Goal: Check status: Check status

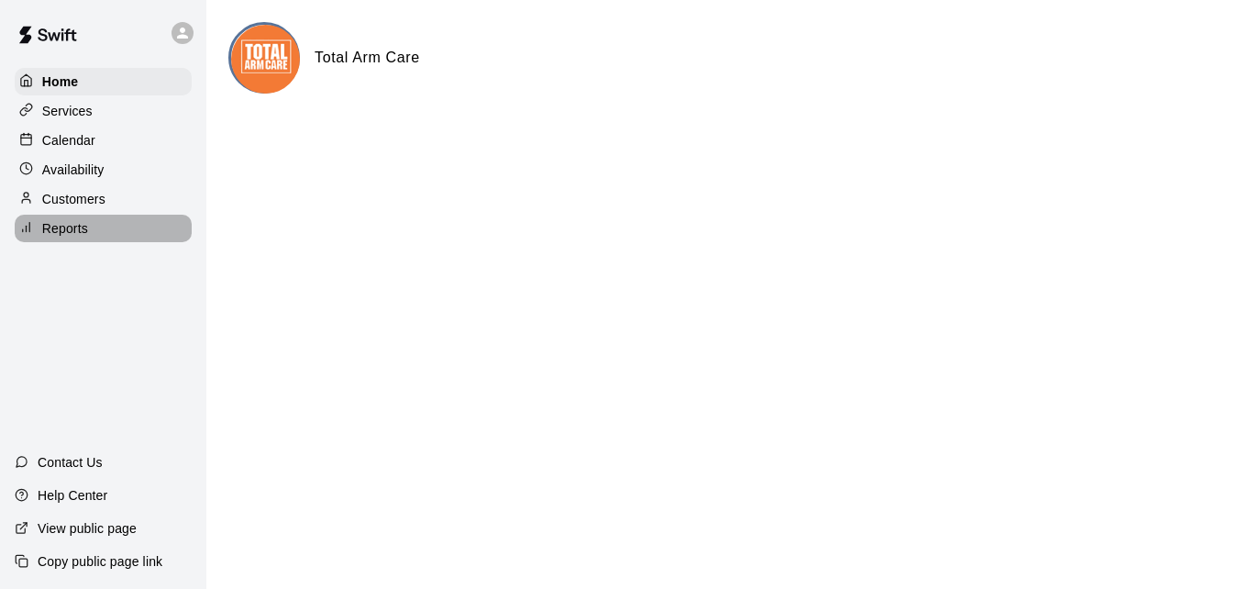
click at [60, 223] on div "Reports" at bounding box center [103, 229] width 177 height 28
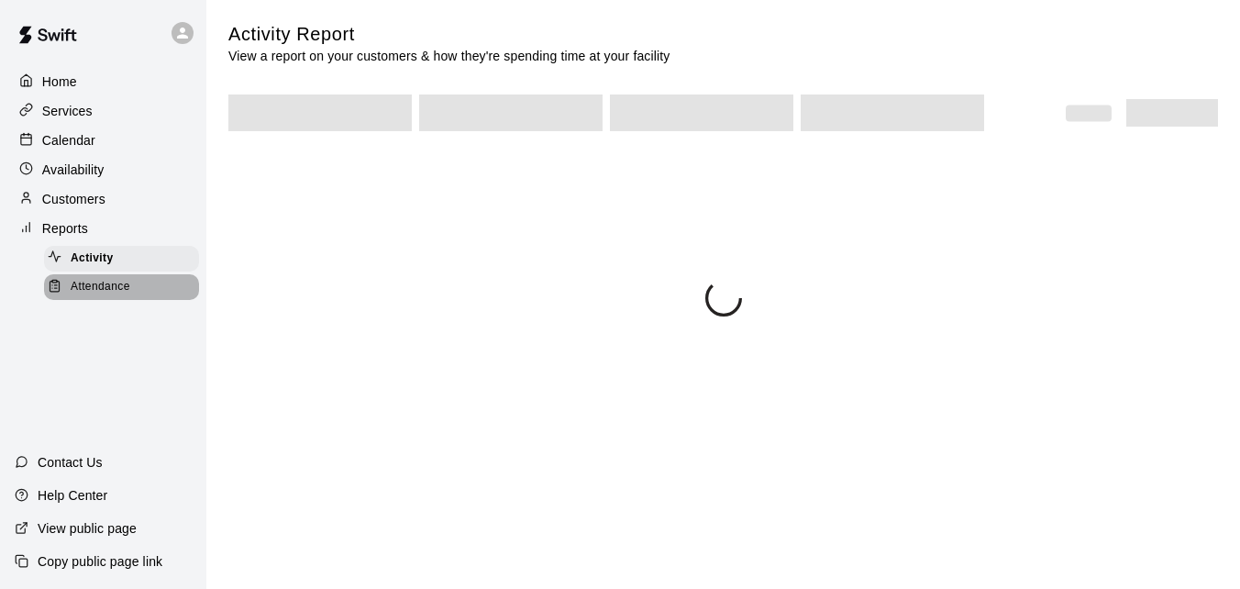
click at [103, 287] on span "Attendance" at bounding box center [101, 287] width 60 height 18
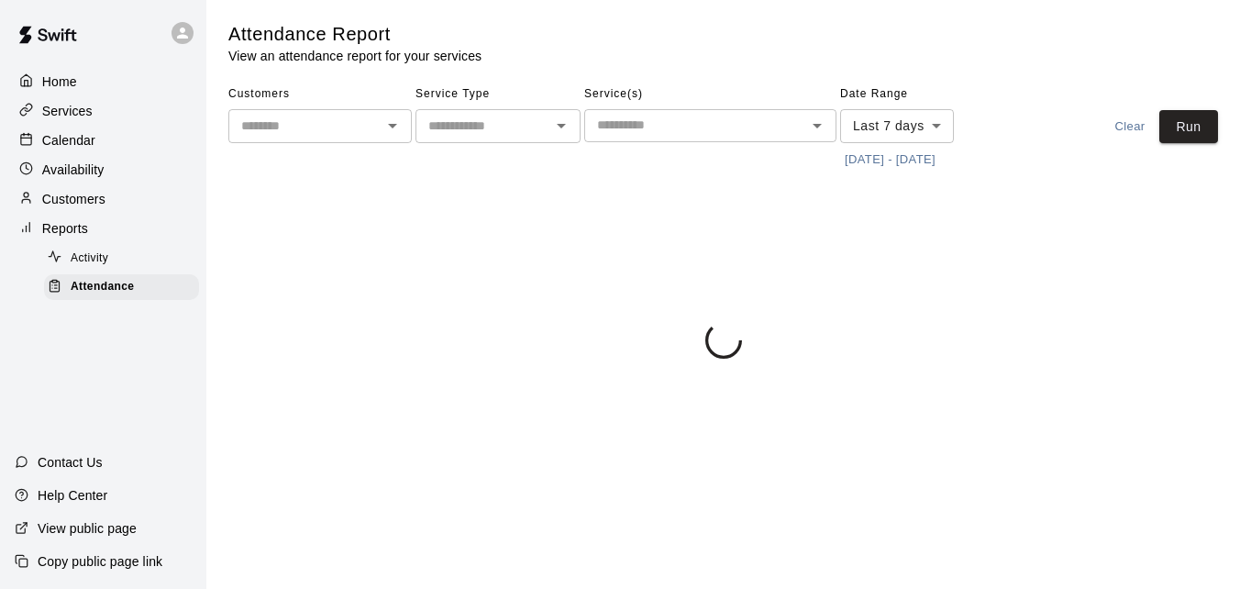
click at [938, 149] on button "[DATE] - [DATE]" at bounding box center [890, 160] width 100 height 28
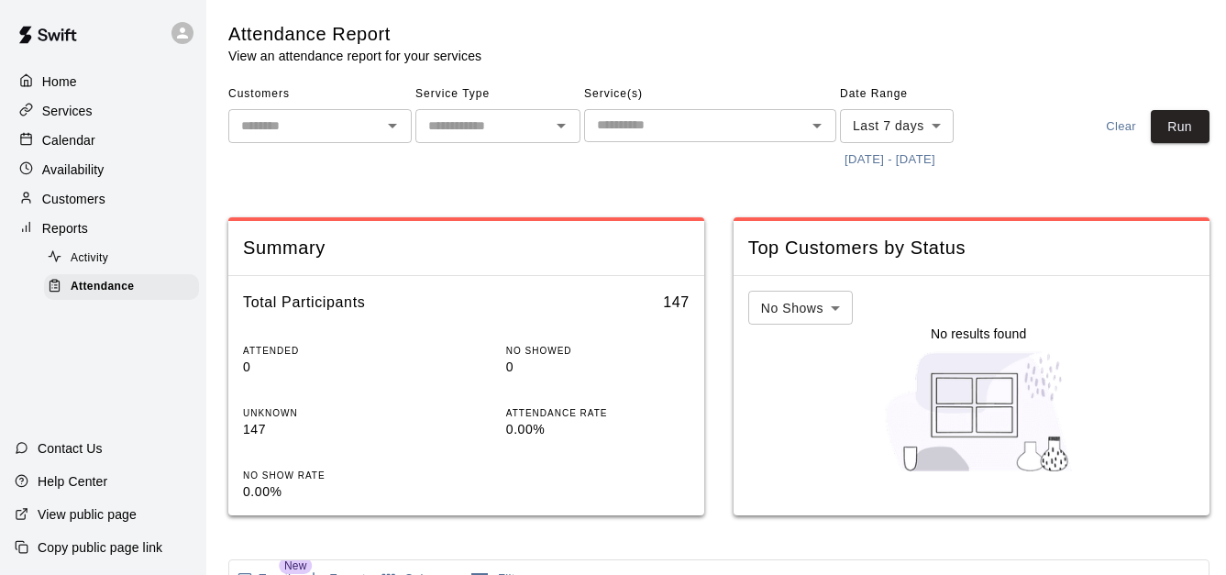
click at [908, 149] on button "[DATE] - [DATE]" at bounding box center [890, 160] width 100 height 28
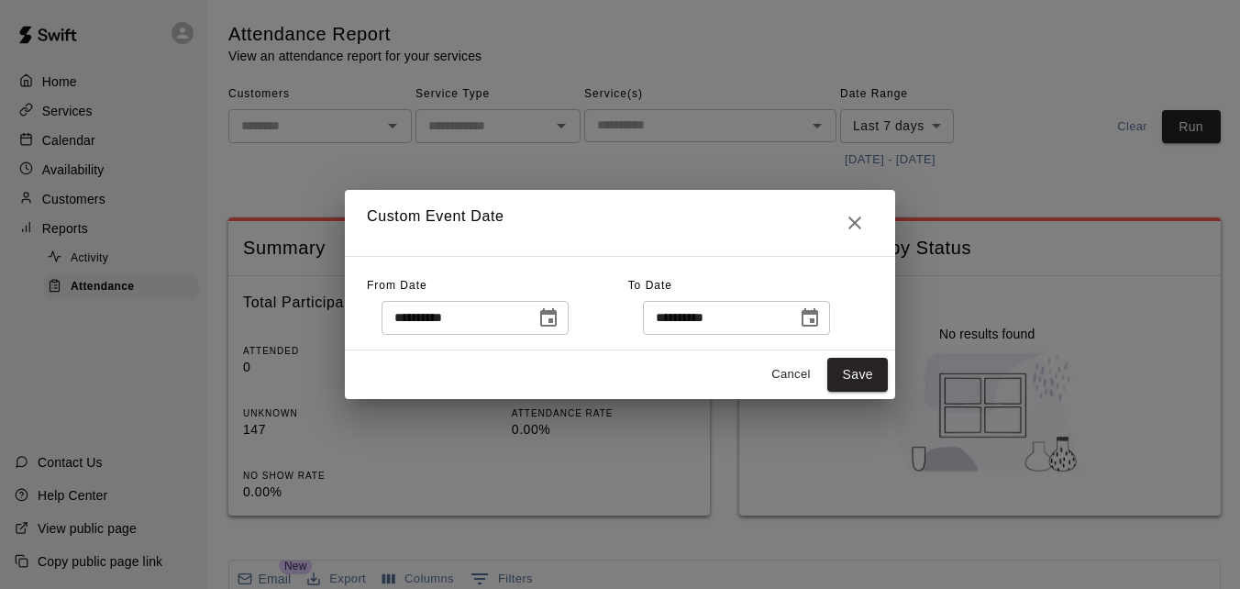
click at [552, 318] on button "Choose date, selected date is Aug 14, 2025" at bounding box center [548, 318] width 37 height 37
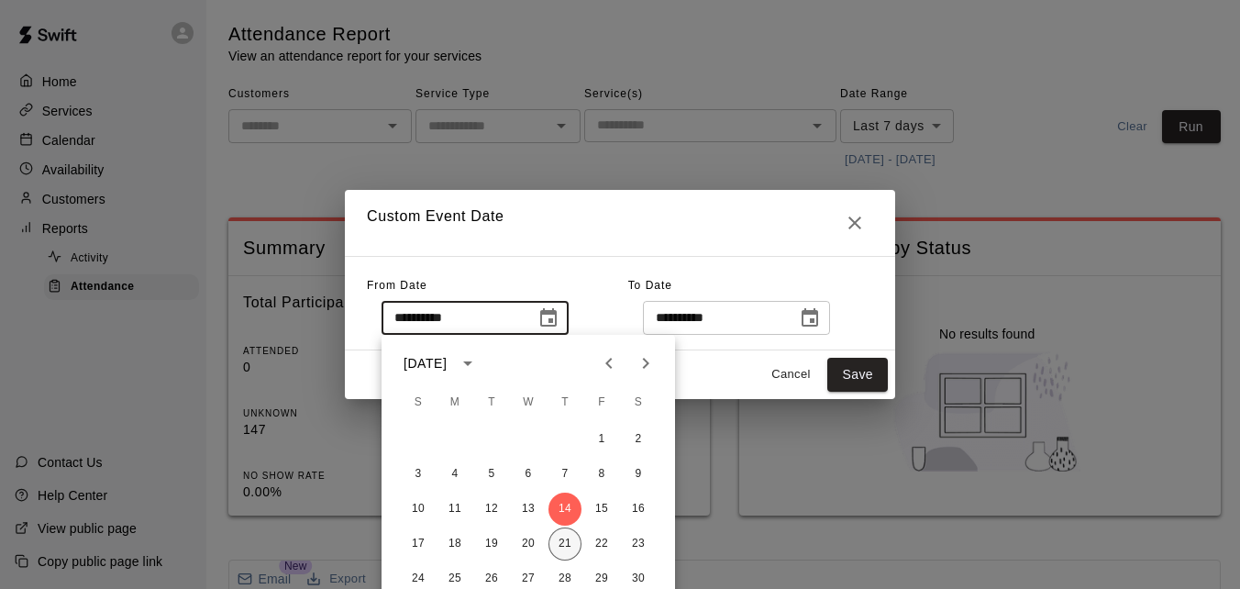
click at [557, 533] on button "21" at bounding box center [565, 543] width 33 height 33
type input "**********"
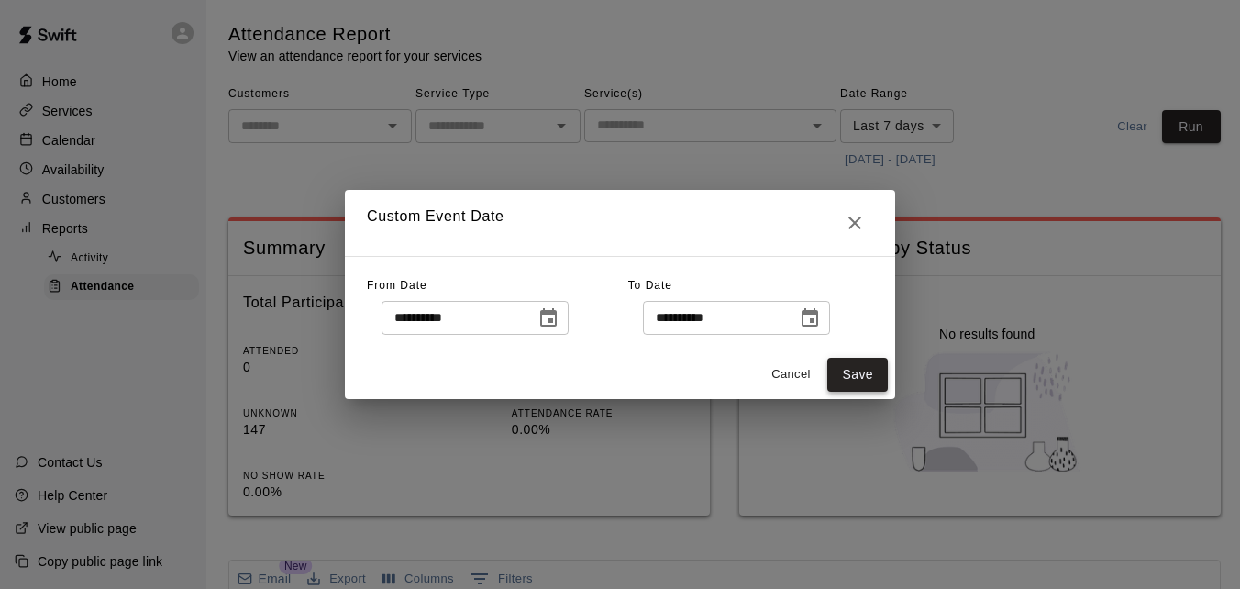
click at [866, 371] on button "Save" at bounding box center [857, 375] width 61 height 34
type input "******"
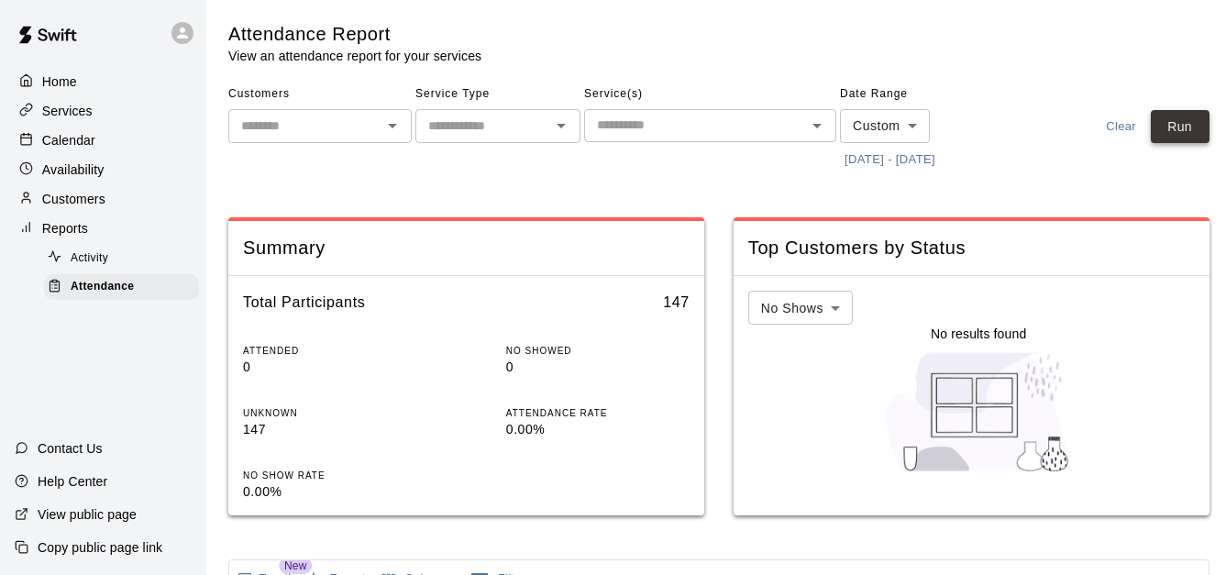
click at [1190, 137] on button "Run" at bounding box center [1180, 127] width 59 height 34
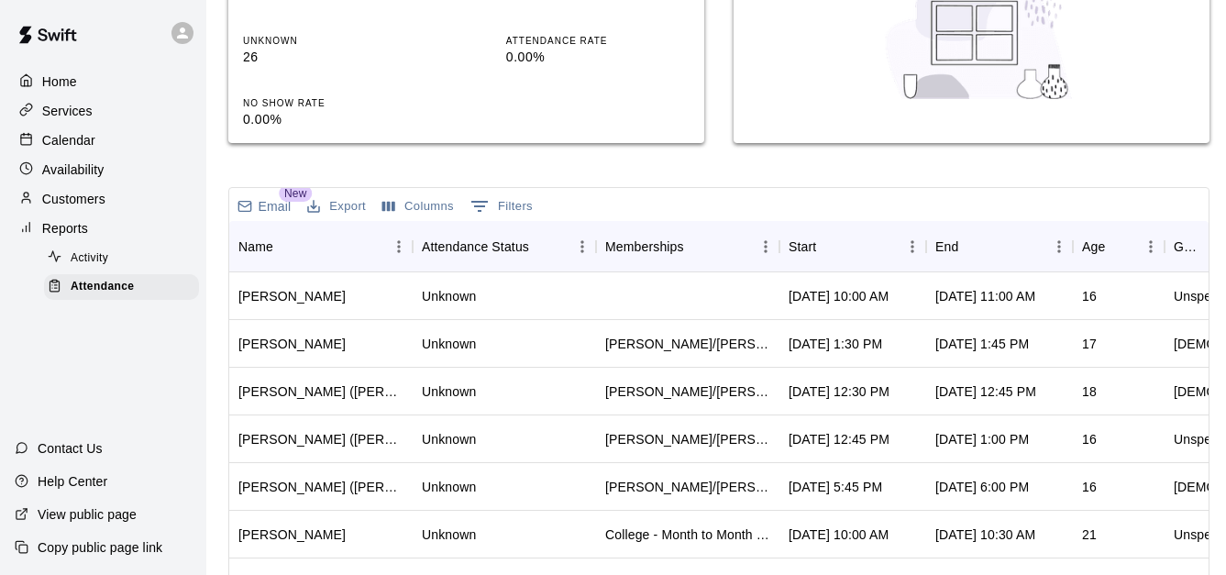
scroll to position [372, 0]
click at [883, 257] on div "Start" at bounding box center [844, 247] width 110 height 51
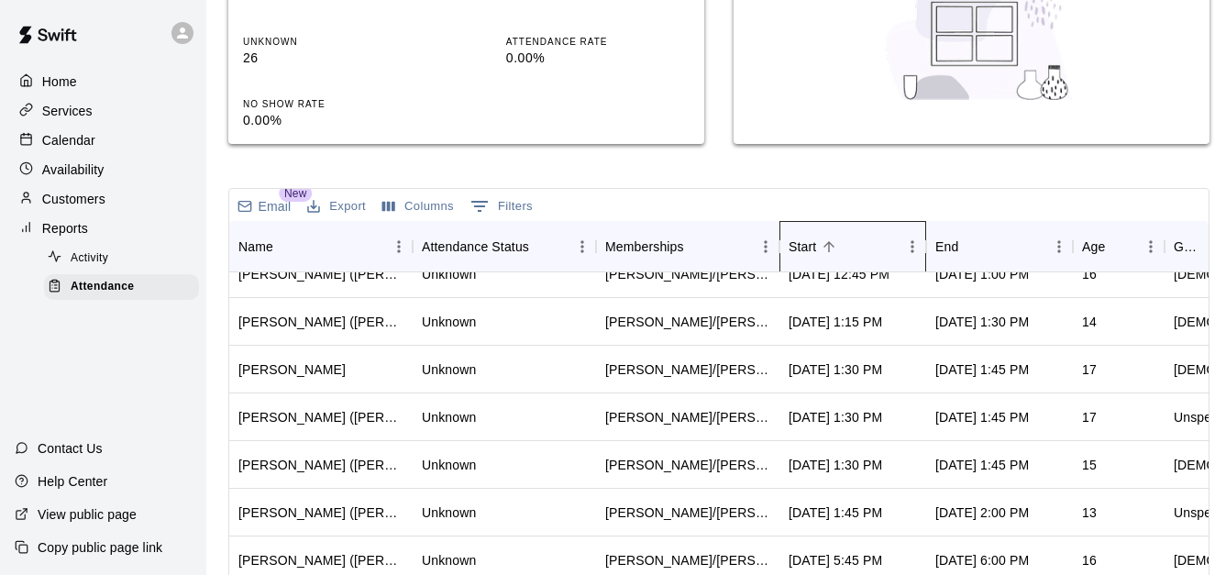
scroll to position [546, 0]
